Goal: Information Seeking & Learning: Learn about a topic

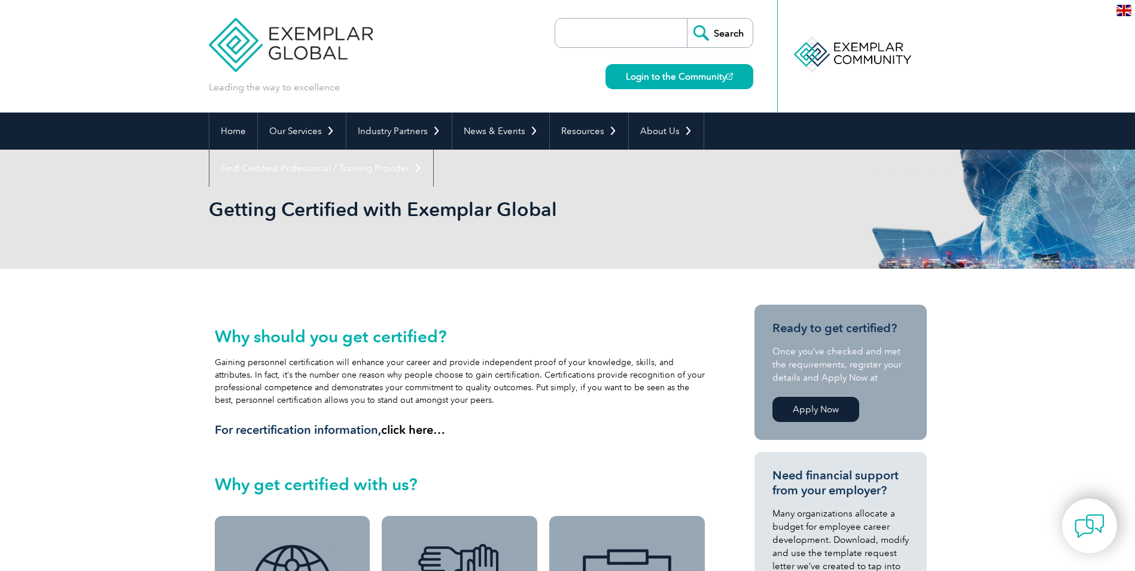
click at [626, 23] on input "search" at bounding box center [624, 33] width 126 height 29
type input "fee"
click at [687, 19] on input "Search" at bounding box center [720, 33] width 66 height 29
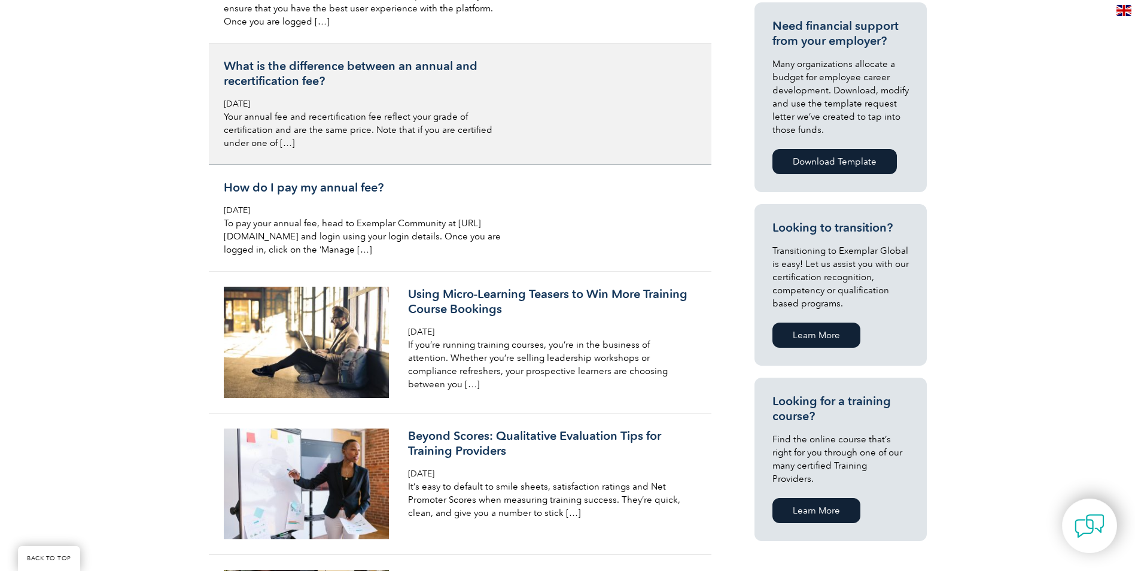
scroll to position [479, 0]
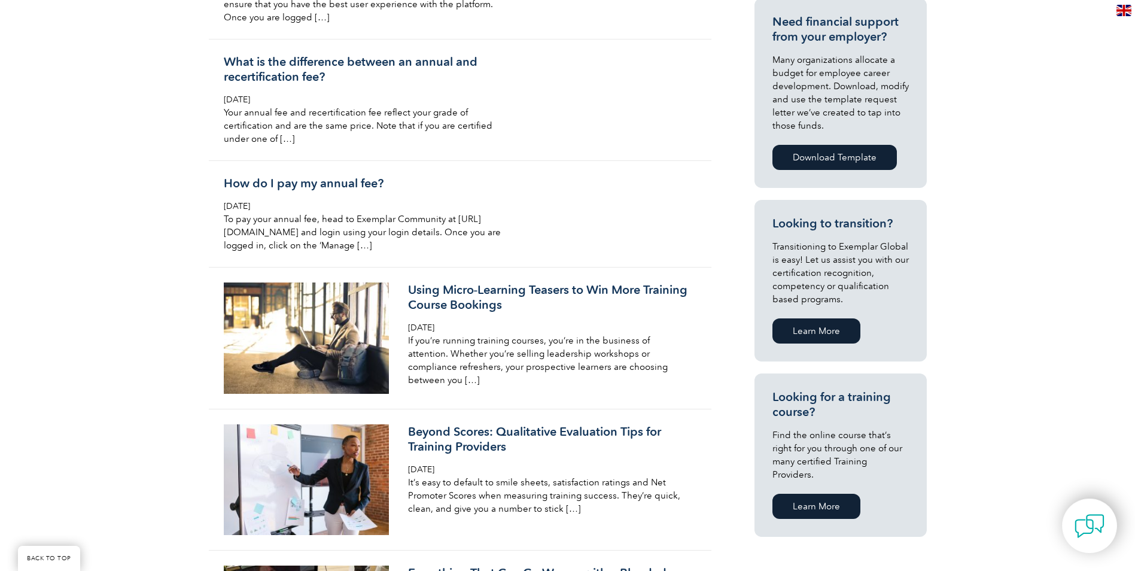
click at [809, 494] on link "Learn More" at bounding box center [817, 506] width 88 height 25
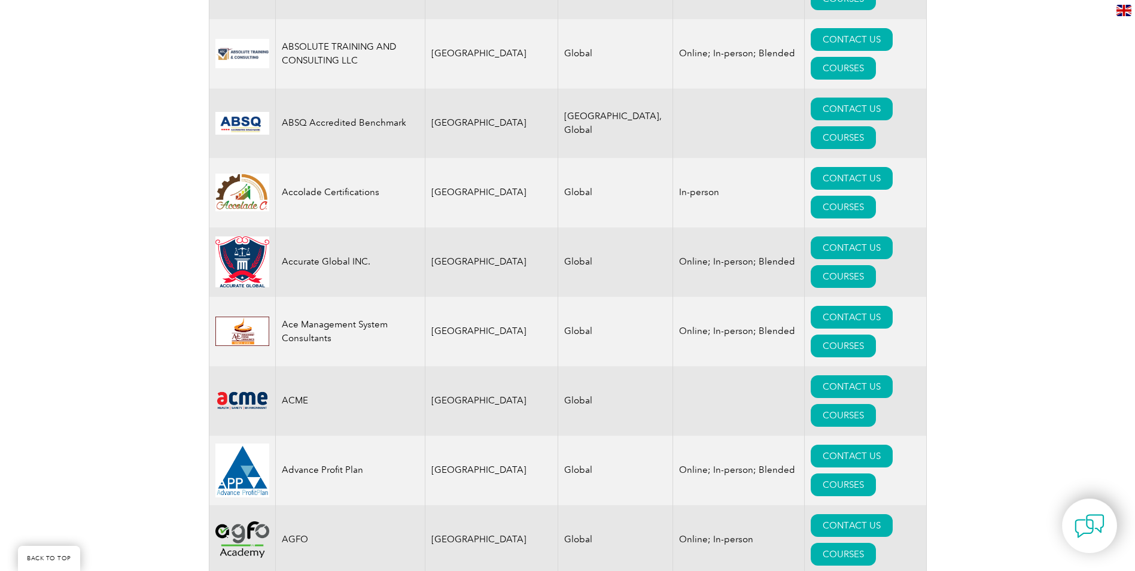
scroll to position [658, 0]
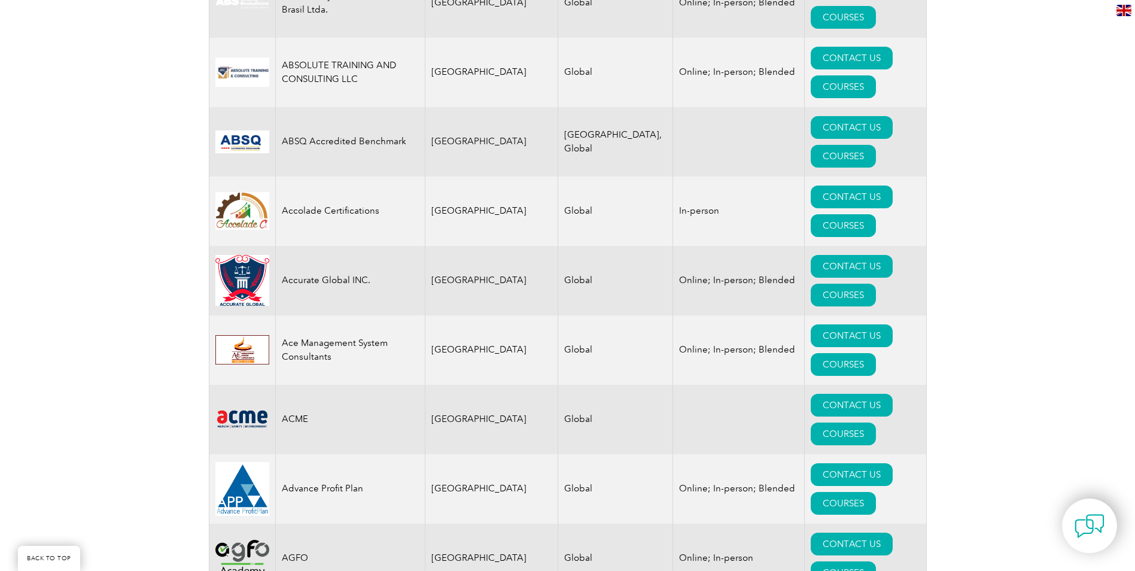
click at [451, 454] on td "[GEOGRAPHIC_DATA]" at bounding box center [491, 488] width 133 height 69
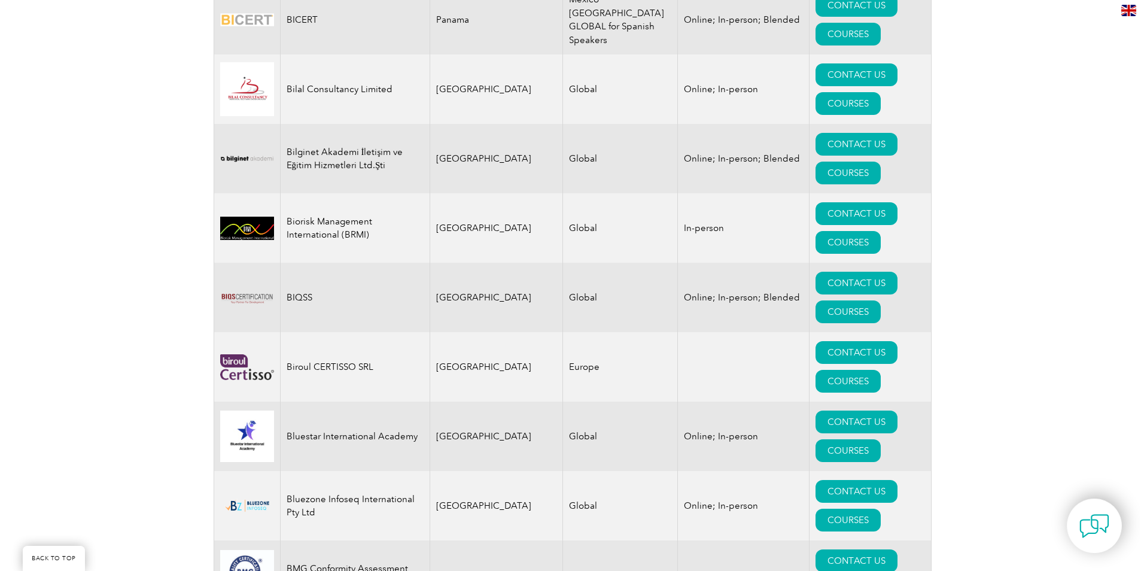
scroll to position [2574, 0]
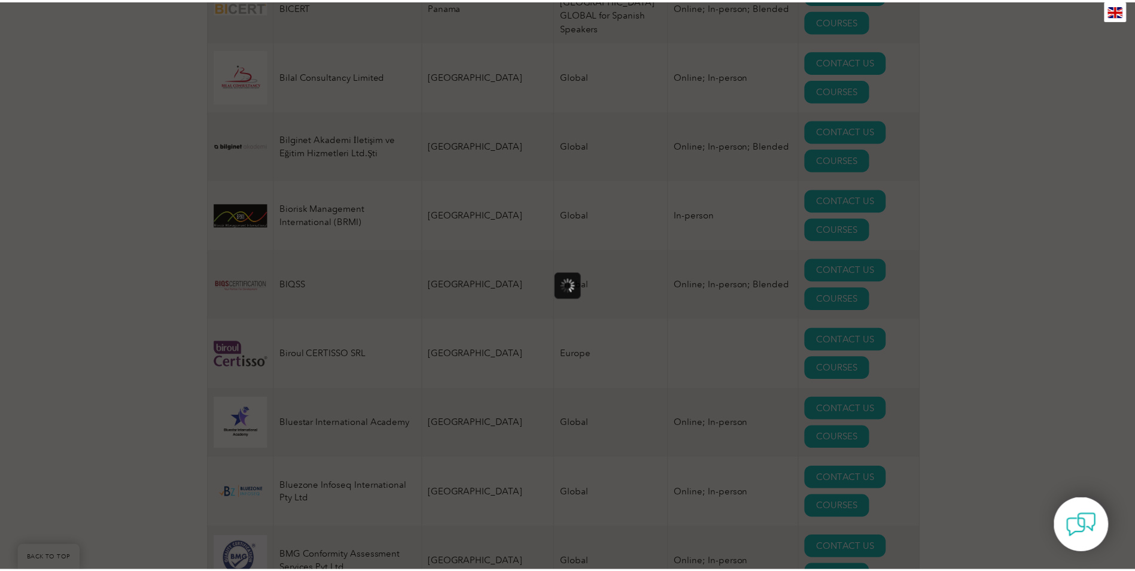
scroll to position [0, 0]
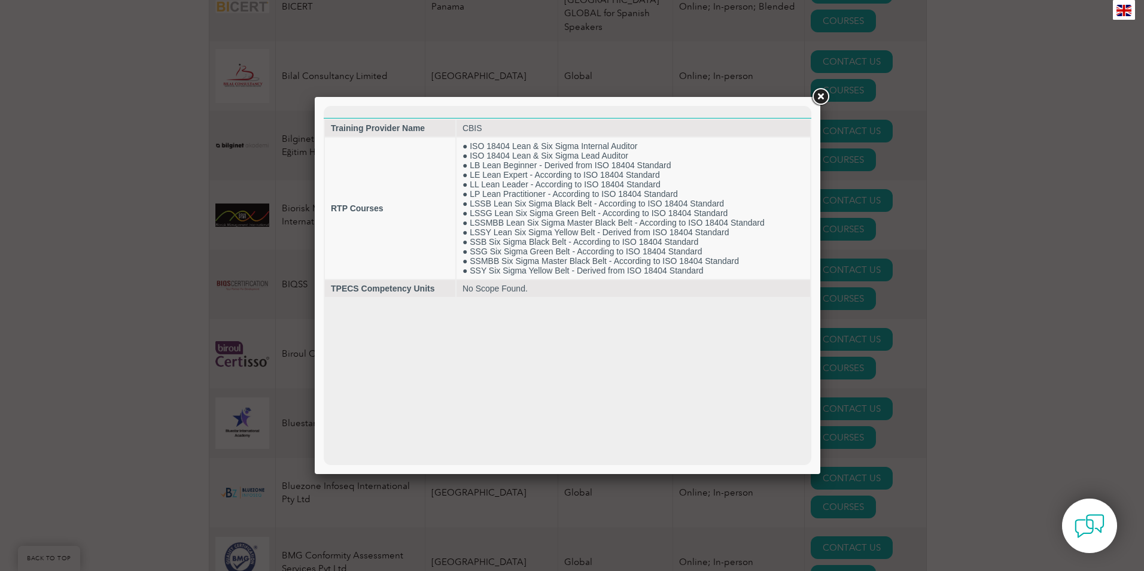
click at [822, 96] on link at bounding box center [821, 97] width 22 height 22
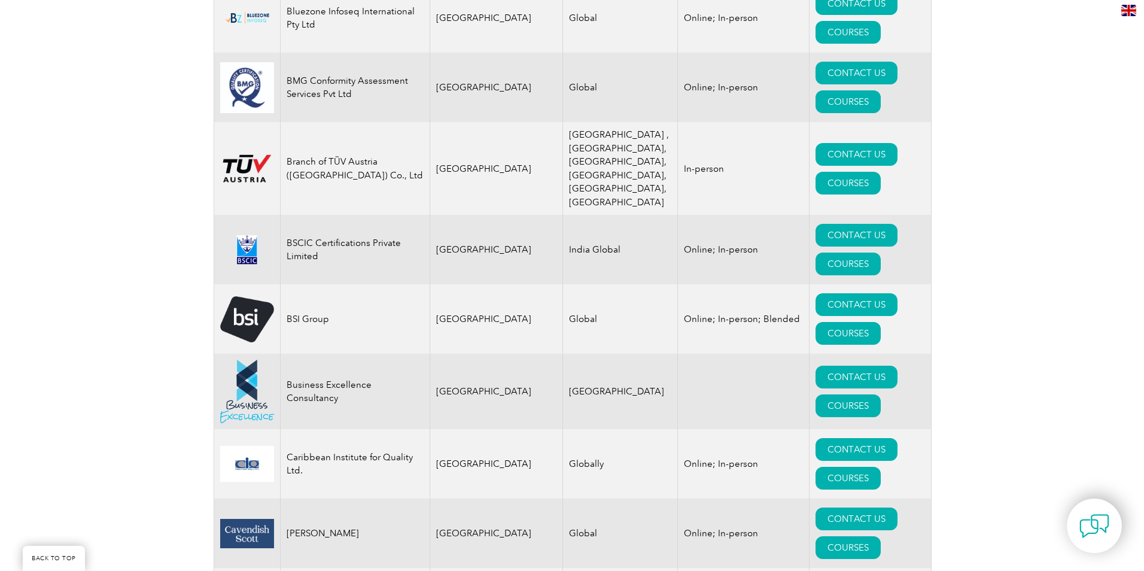
scroll to position [3053, 0]
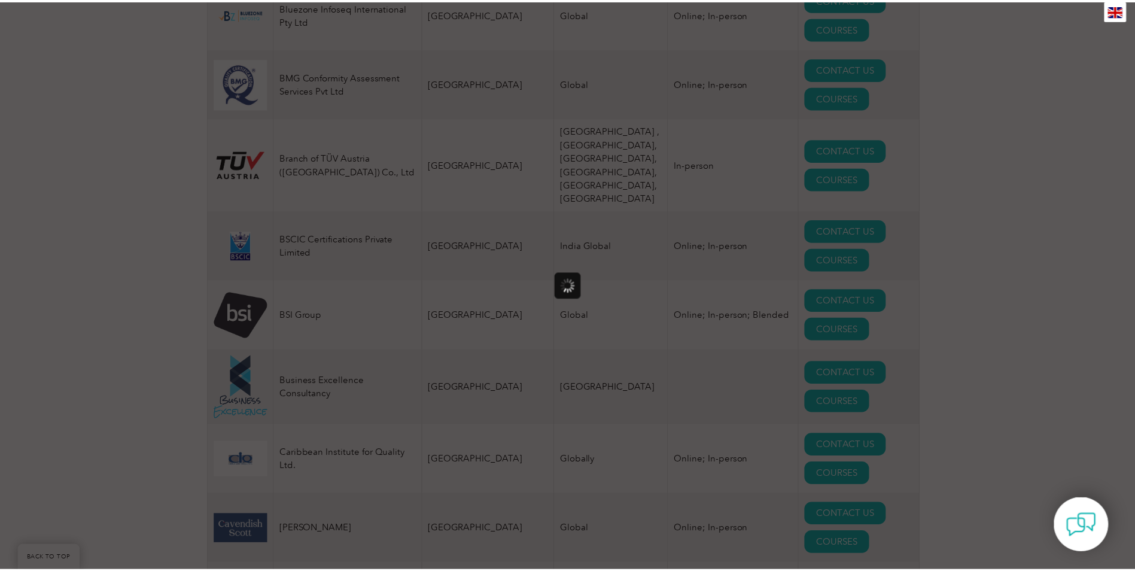
scroll to position [0, 0]
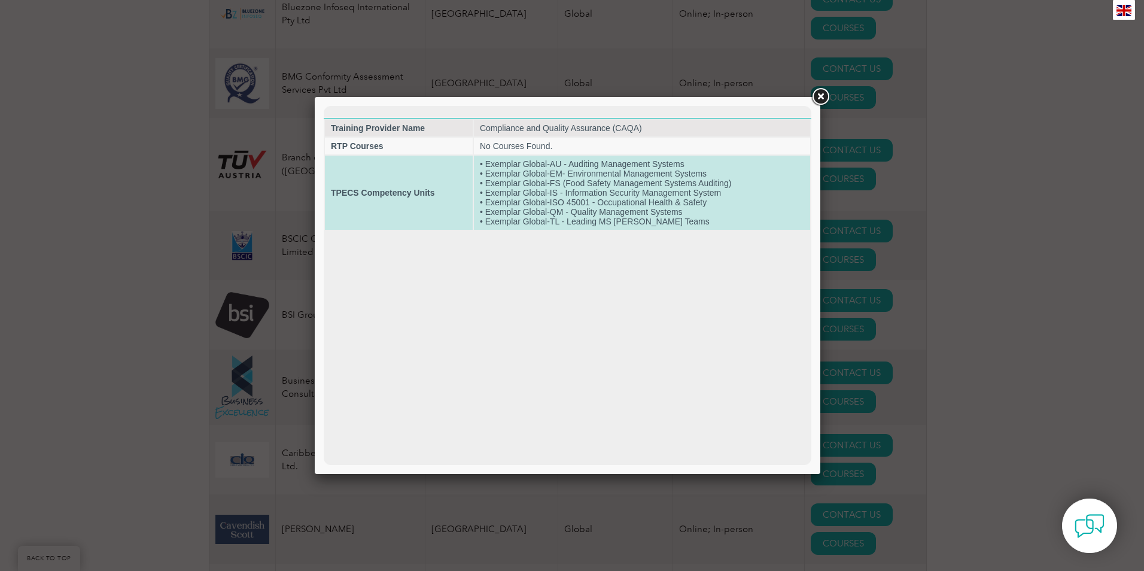
click at [579, 202] on td "• Exemplar Global-AU - Auditing Management Systems • Exemplar Global-EM- Enviro…" at bounding box center [642, 193] width 336 height 74
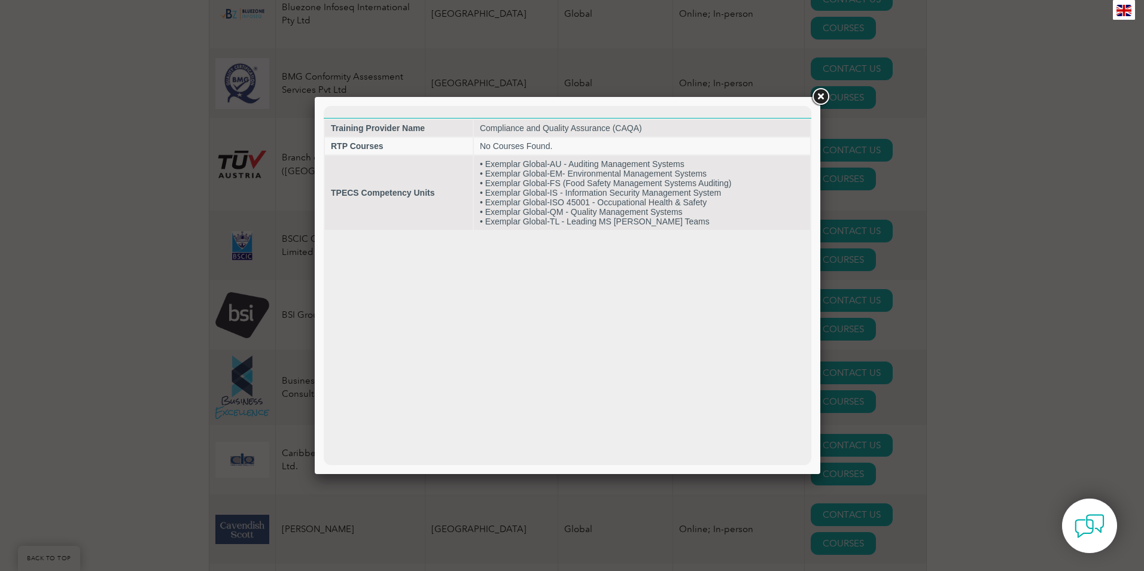
click at [822, 95] on link at bounding box center [821, 97] width 22 height 22
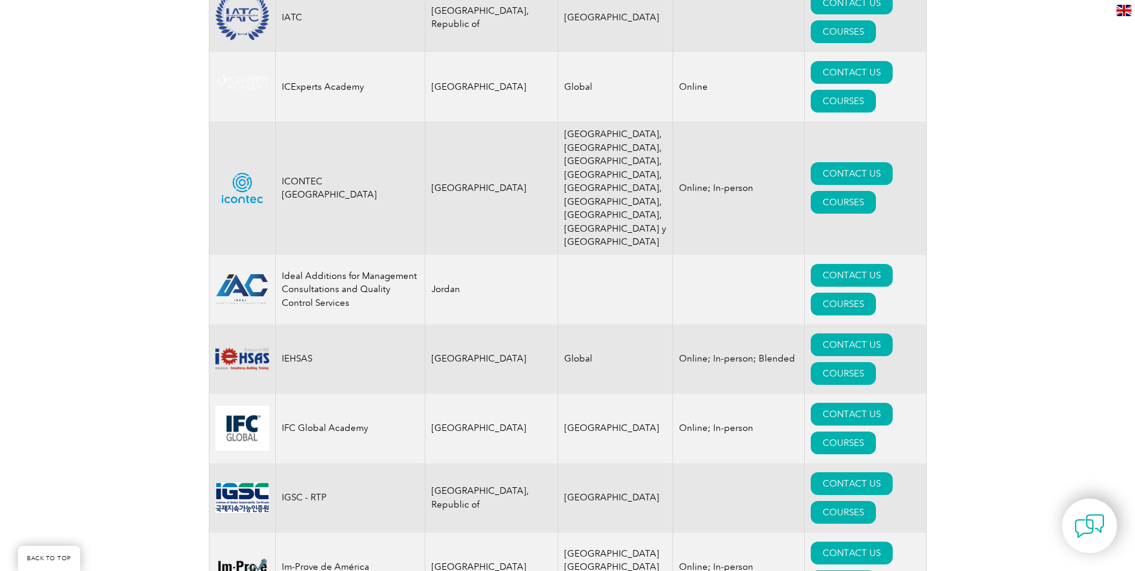
scroll to position [8440, 0]
